Goal: Information Seeking & Learning: Find specific fact

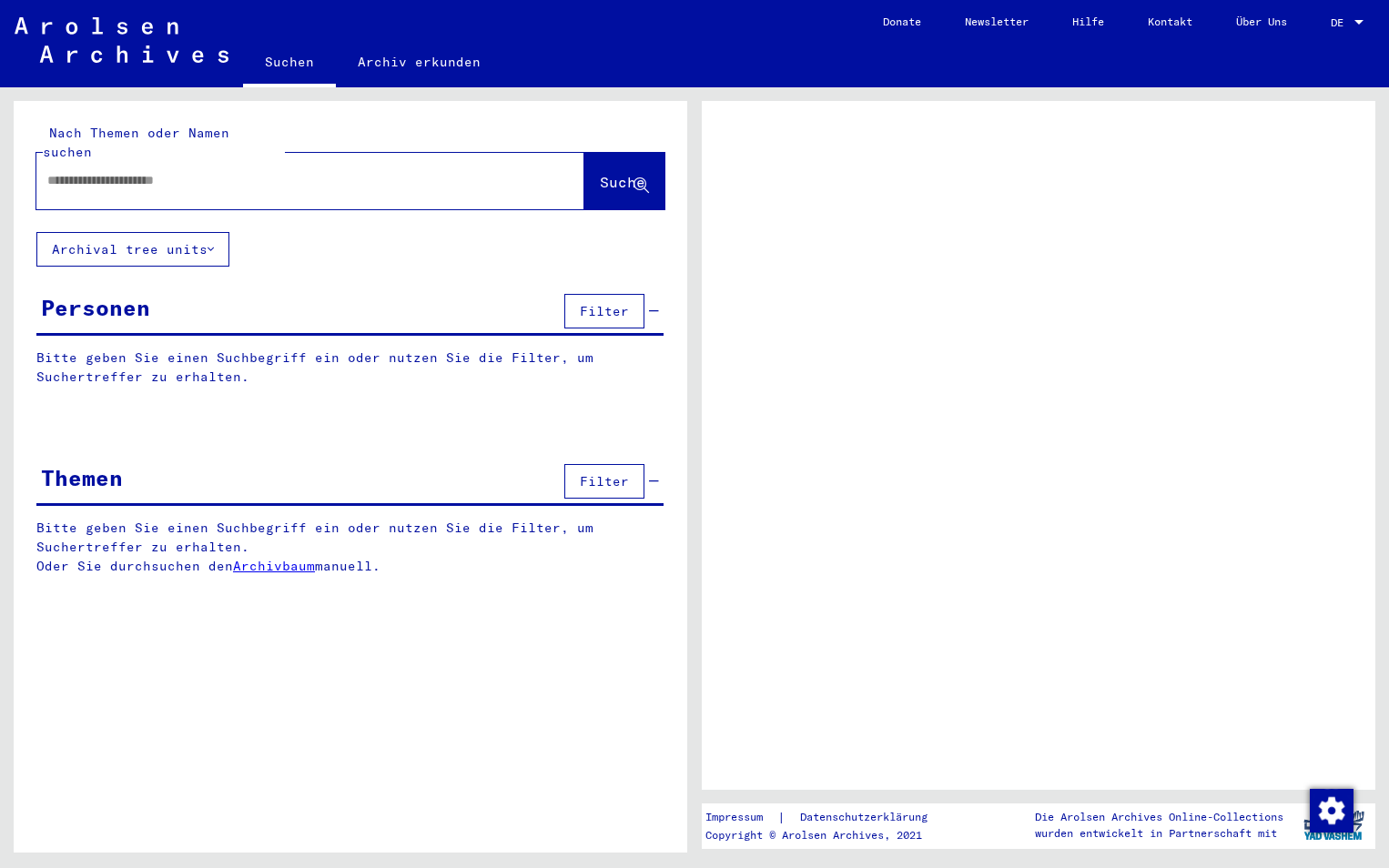
drag, startPoint x: 434, startPoint y: 184, endPoint x: 432, endPoint y: 172, distance: 12.2
drag, startPoint x: 432, startPoint y: 172, endPoint x: 390, endPoint y: 172, distance: 42.0
click at [390, 172] on div at bounding box center [288, 181] width 504 height 41
click at [210, 171] on input "text" at bounding box center [294, 180] width 494 height 19
paste input "**********"
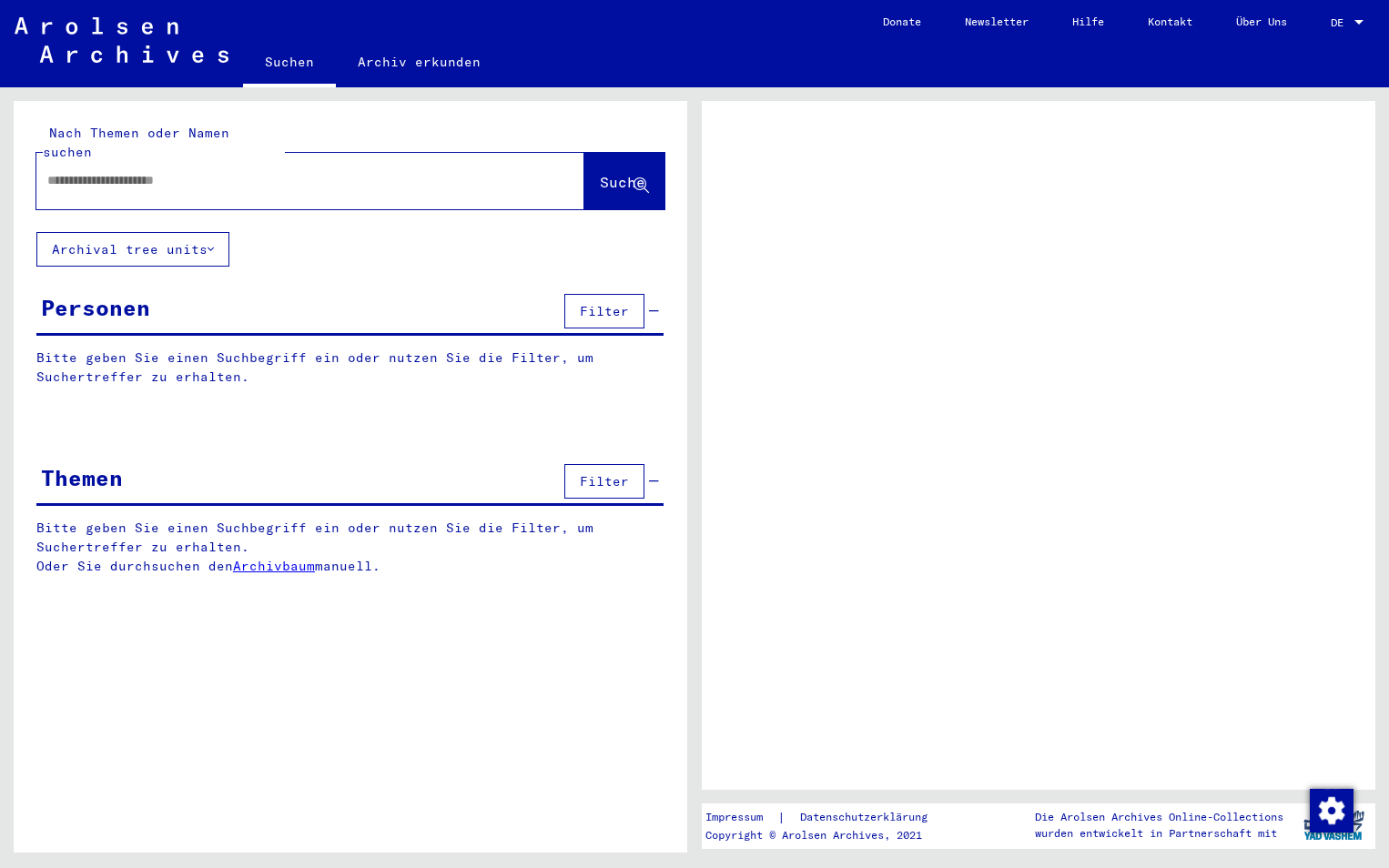
type input "**********"
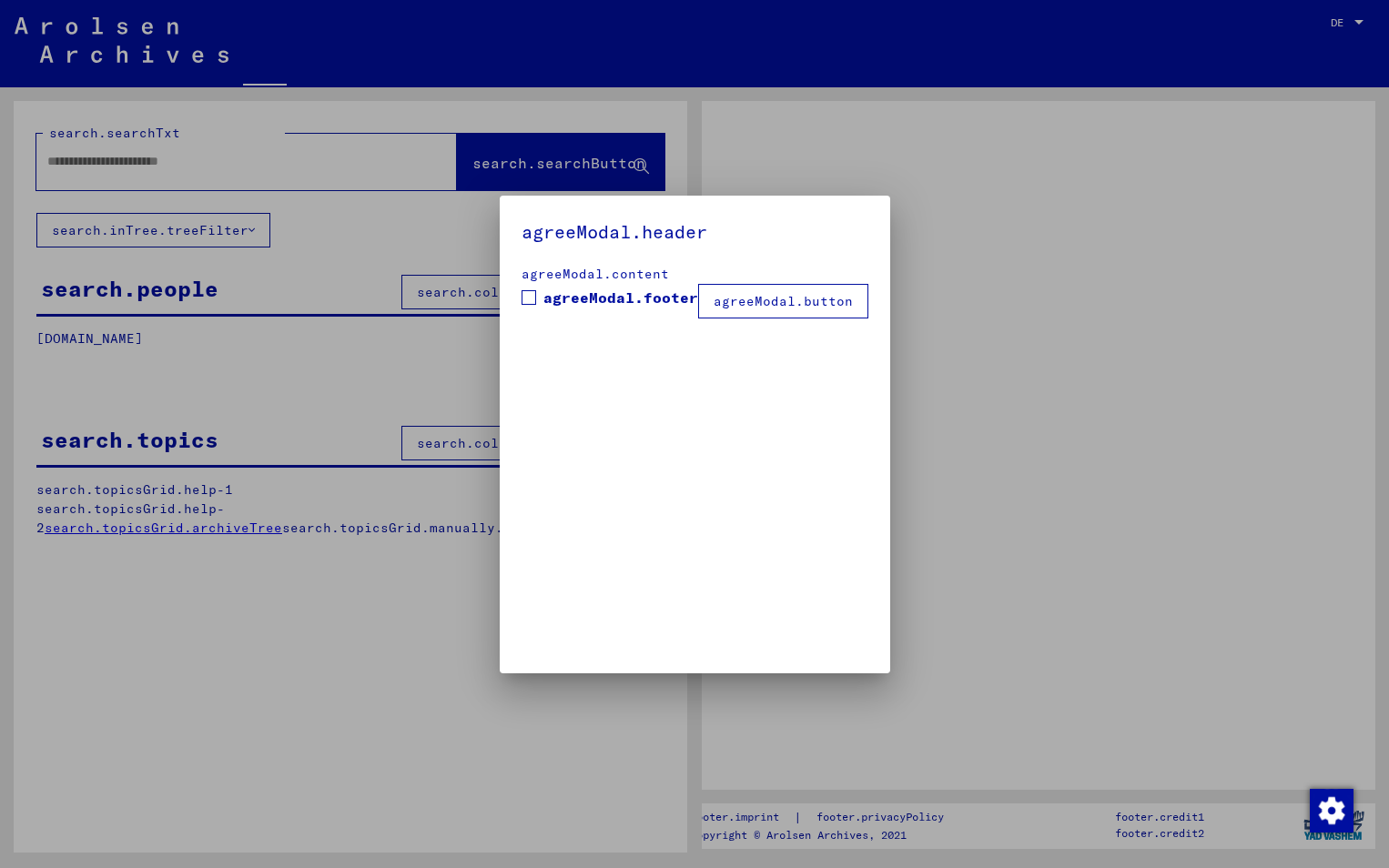
click at [619, 156] on div at bounding box center [694, 434] width 1389 height 868
click at [444, 237] on div at bounding box center [694, 434] width 1389 height 868
click at [554, 308] on span "agreeModal.footer" at bounding box center [620, 297] width 155 height 22
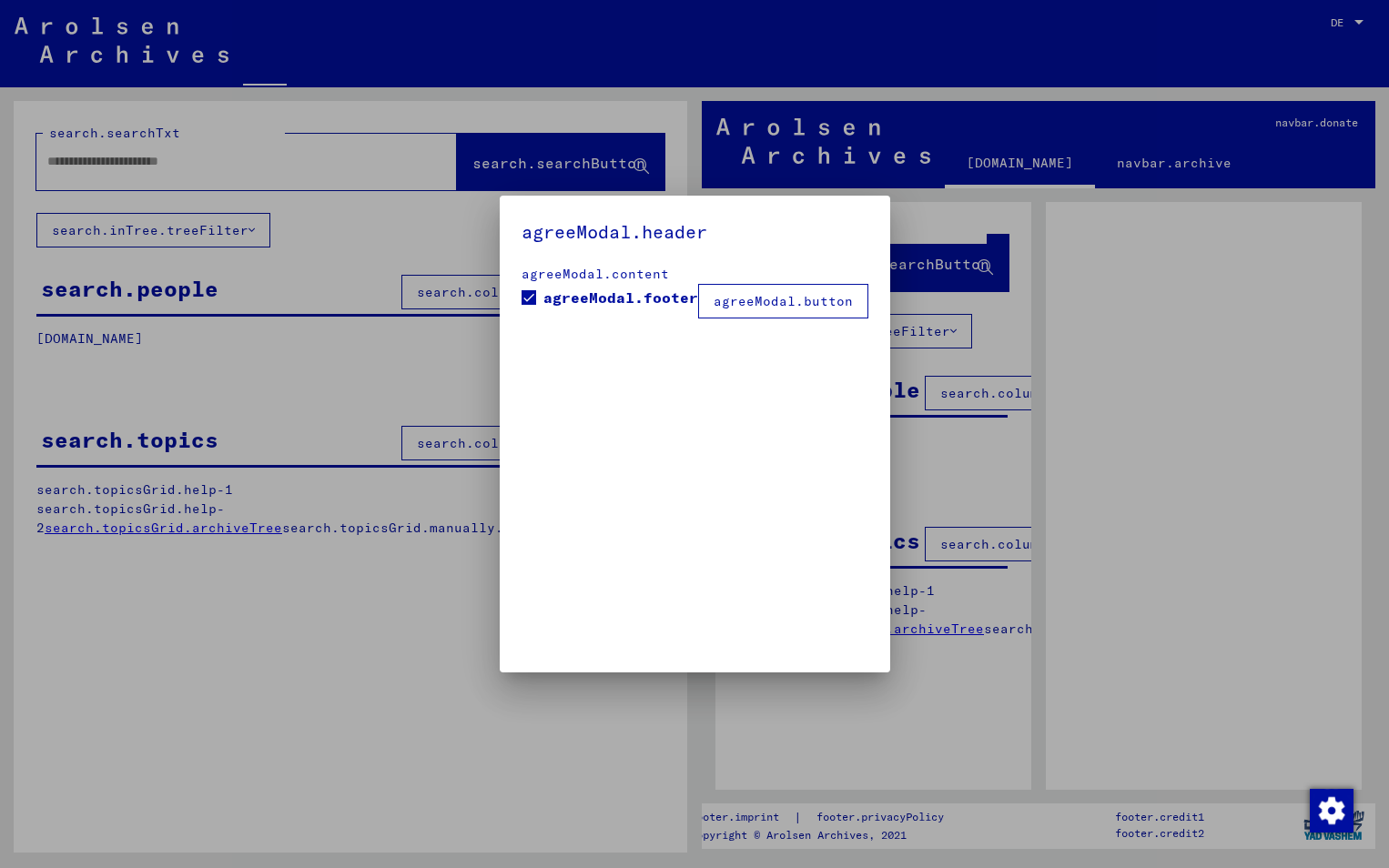
click at [791, 311] on button "agreeModal.button" at bounding box center [783, 301] width 170 height 35
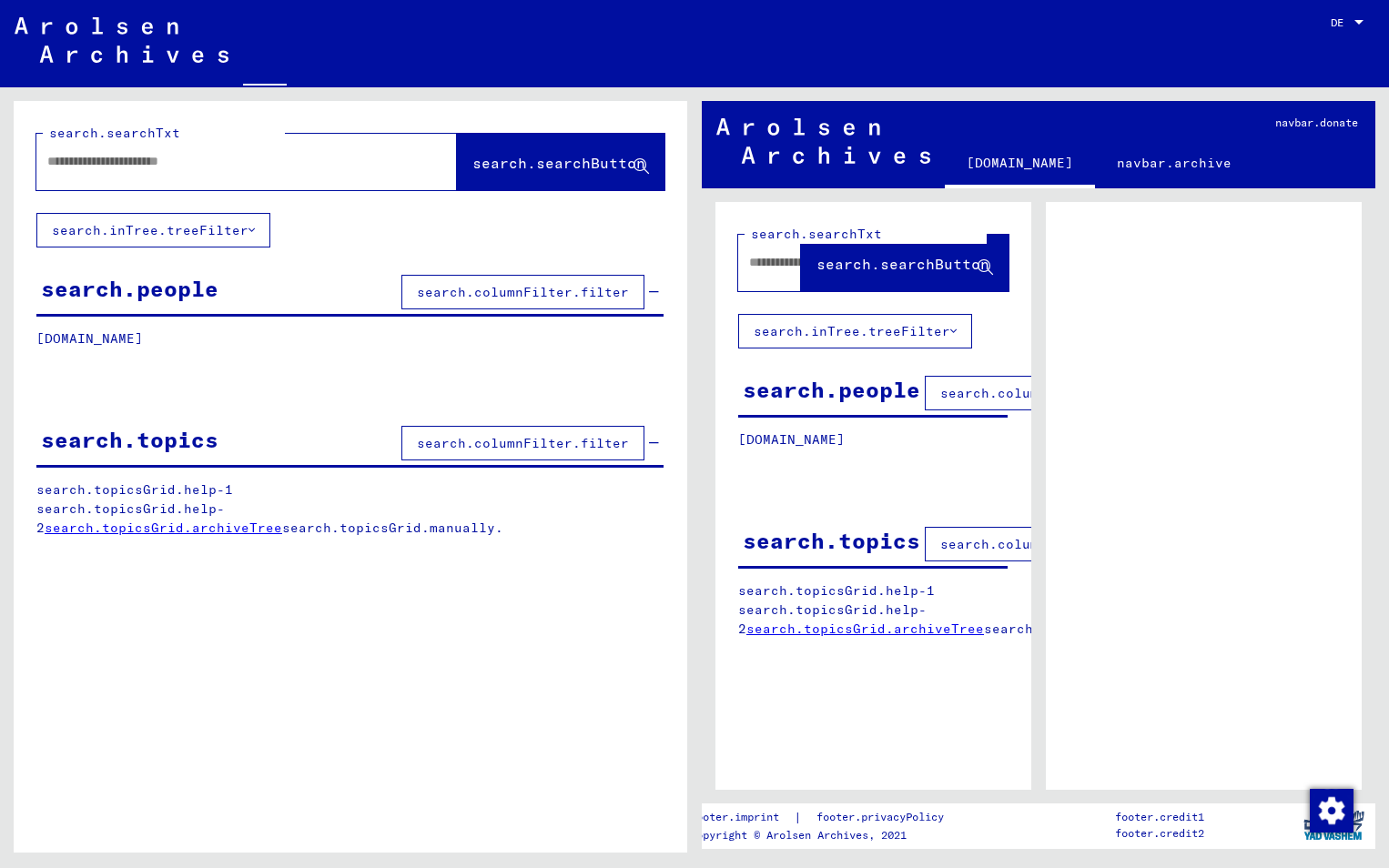
click at [314, 163] on input "text" at bounding box center [230, 161] width 366 height 19
drag, startPoint x: 314, startPoint y: 163, endPoint x: 75, endPoint y: 53, distance: 263.1
click at [75, 53] on img at bounding box center [122, 39] width 214 height 45
